Goal: Transaction & Acquisition: Book appointment/travel/reservation

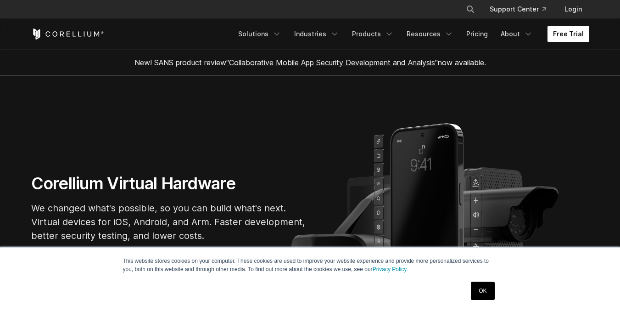
click at [572, 32] on link "Free Trial" at bounding box center [569, 34] width 42 height 17
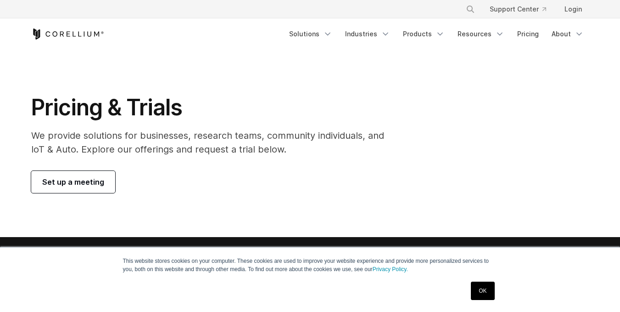
scroll to position [123, 0]
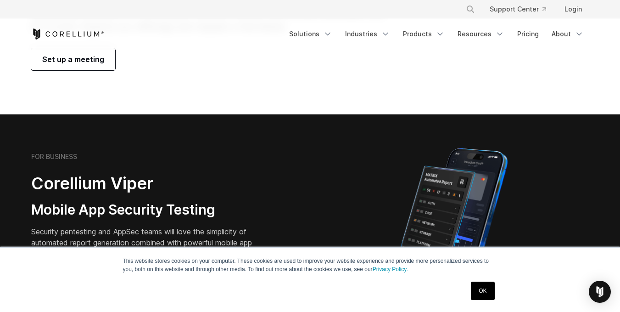
click at [80, 57] on span "Set up a meeting" at bounding box center [73, 59] width 62 height 11
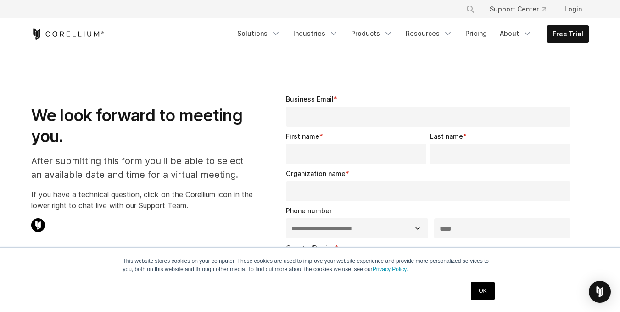
select select "**"
